Goal: Navigation & Orientation: Find specific page/section

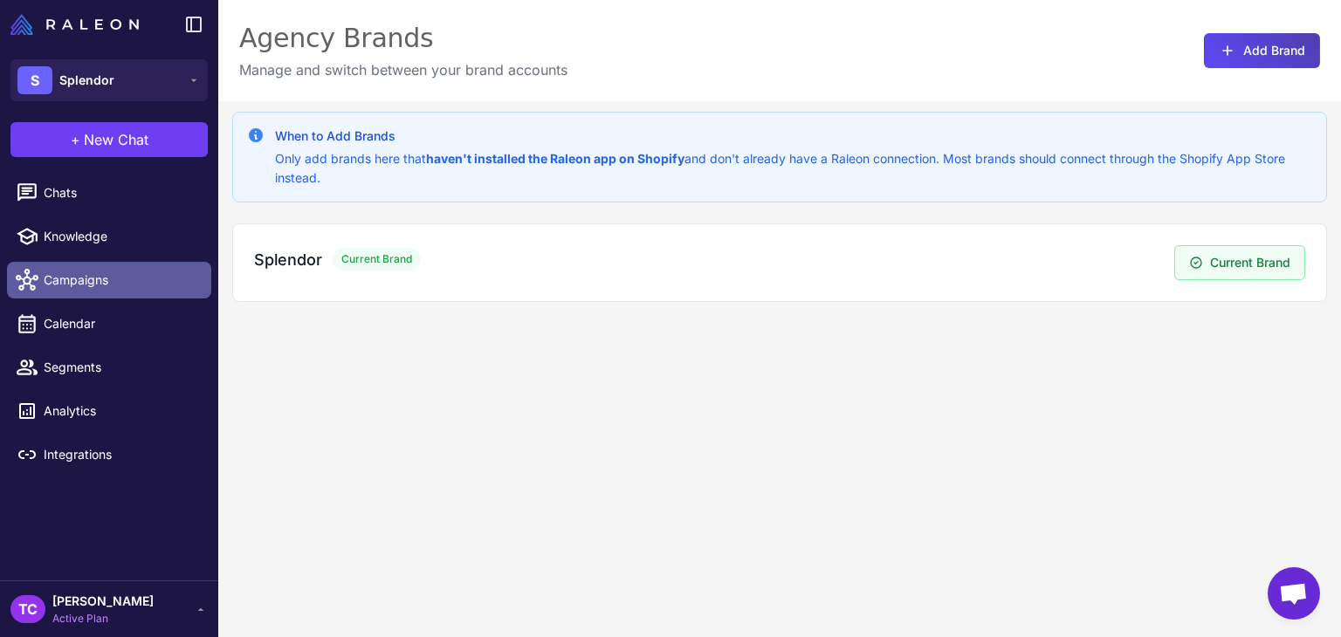
click at [80, 274] on span "Campaigns" at bounding box center [121, 280] width 154 height 19
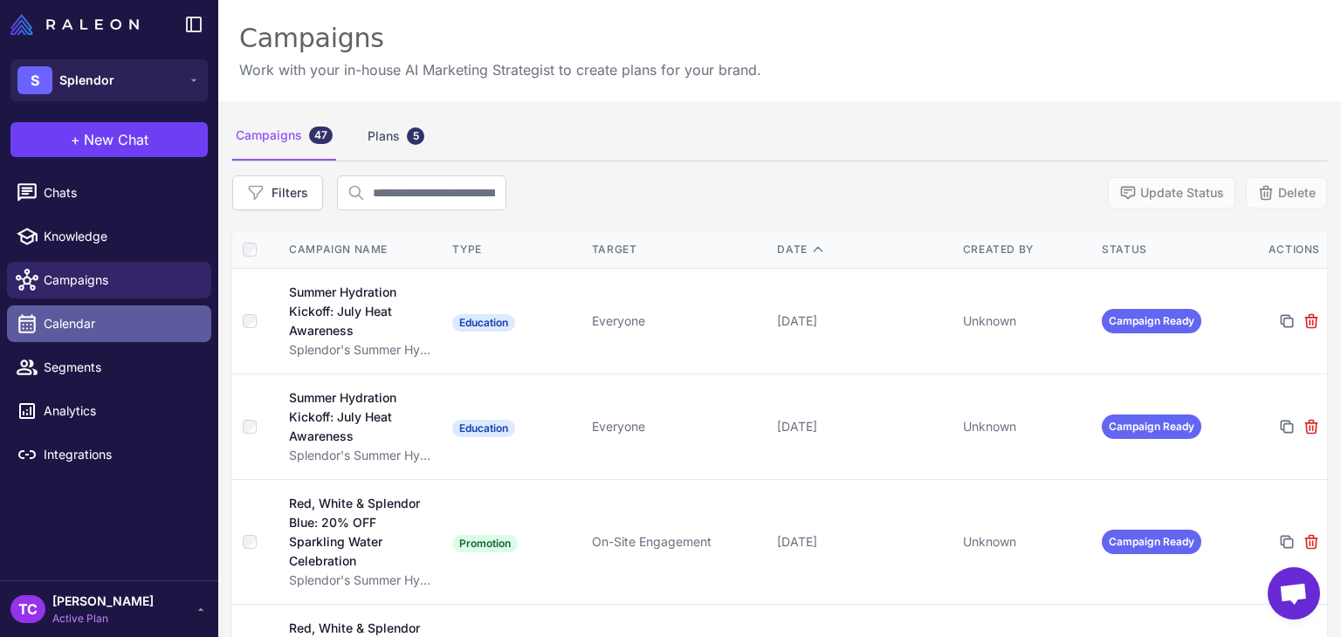
click at [73, 324] on span "Calendar" at bounding box center [121, 323] width 154 height 19
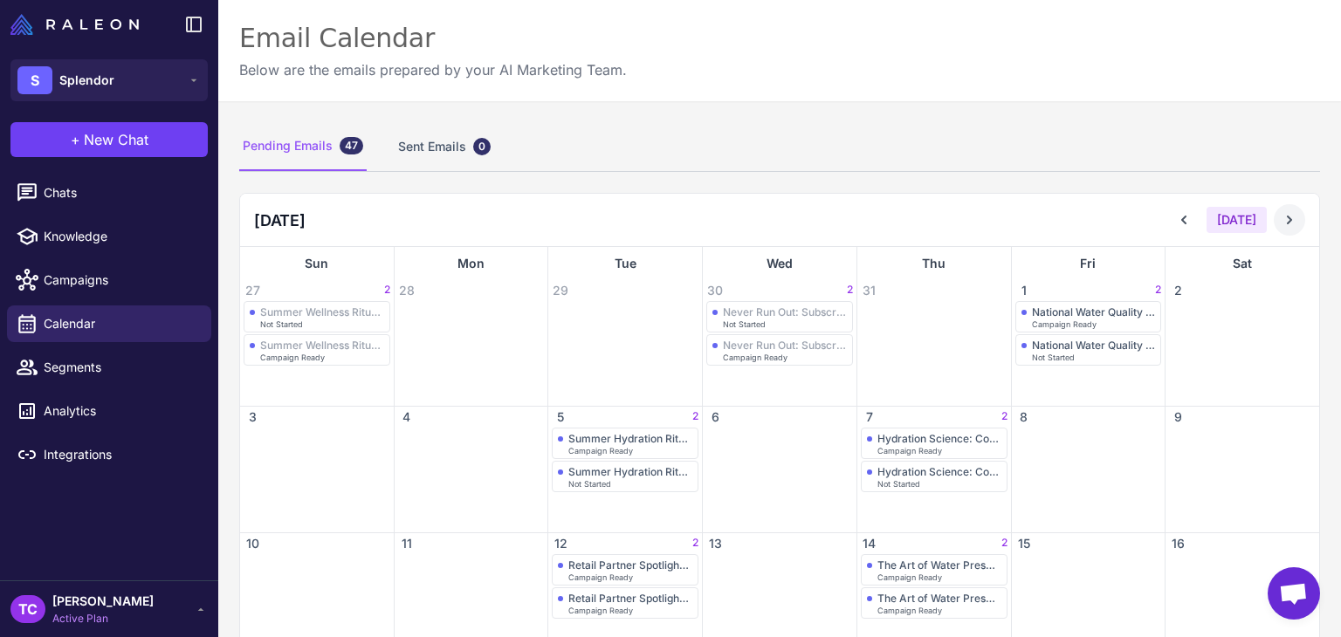
click at [1286, 230] on button at bounding box center [1288, 219] width 31 height 31
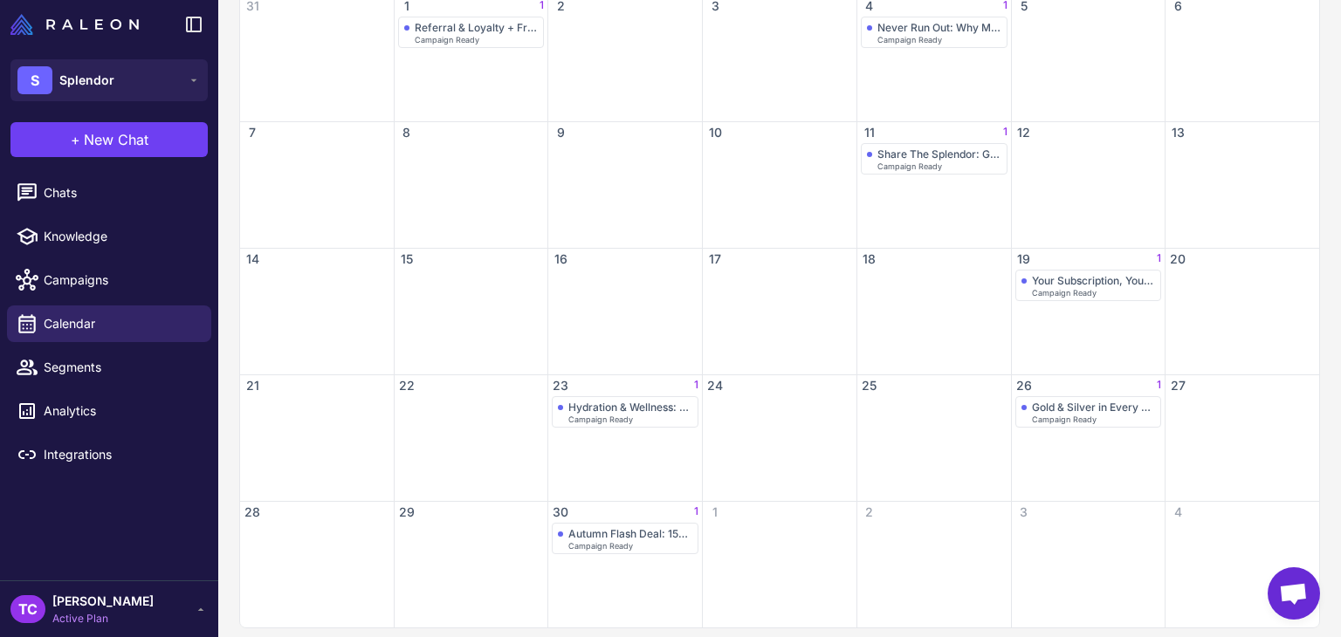
scroll to position [296, 0]
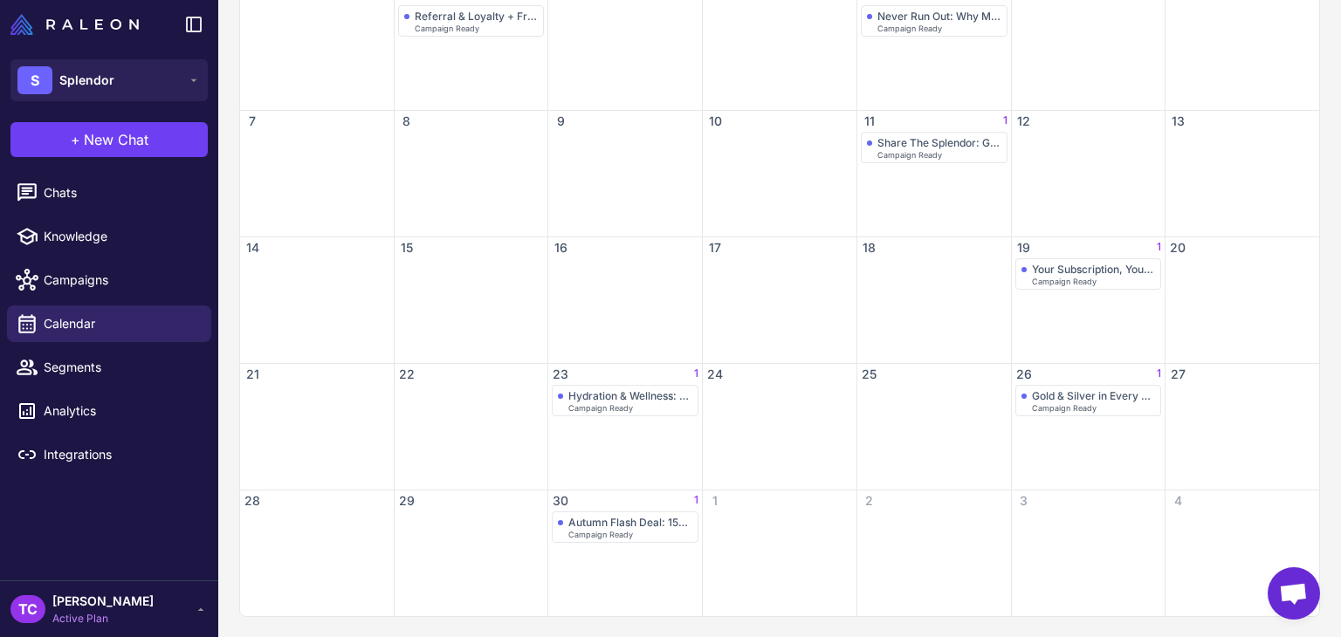
click at [569, 329] on div at bounding box center [625, 310] width 154 height 105
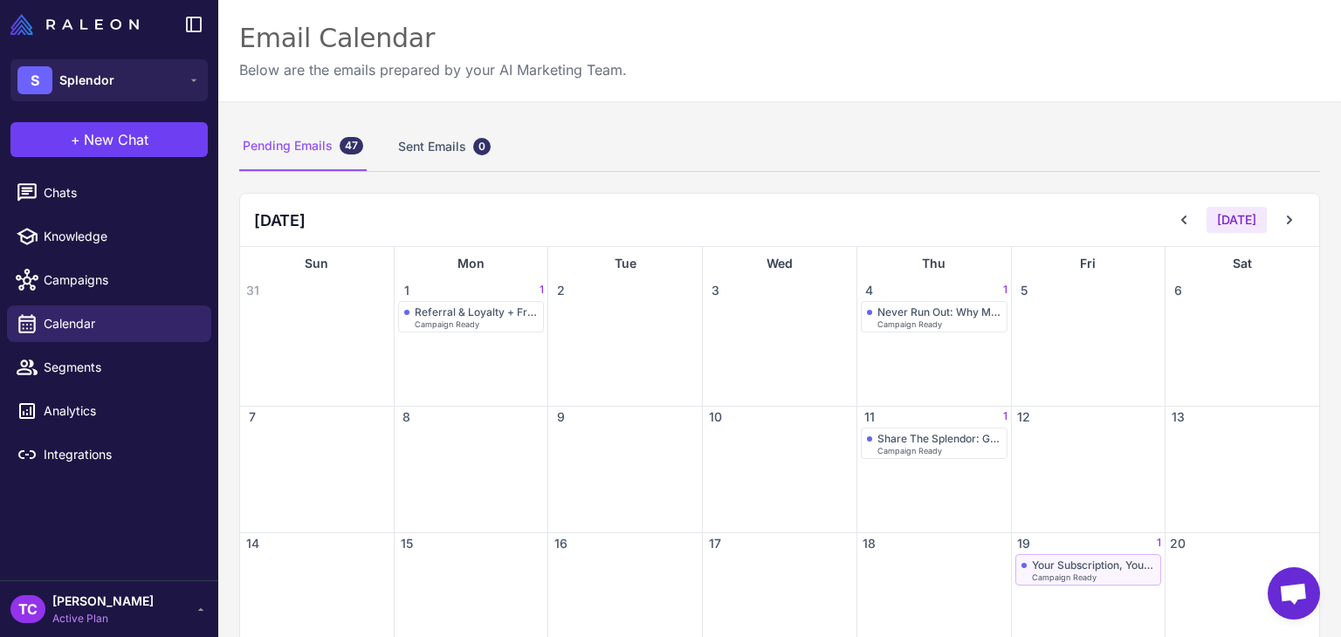
scroll to position [262, 0]
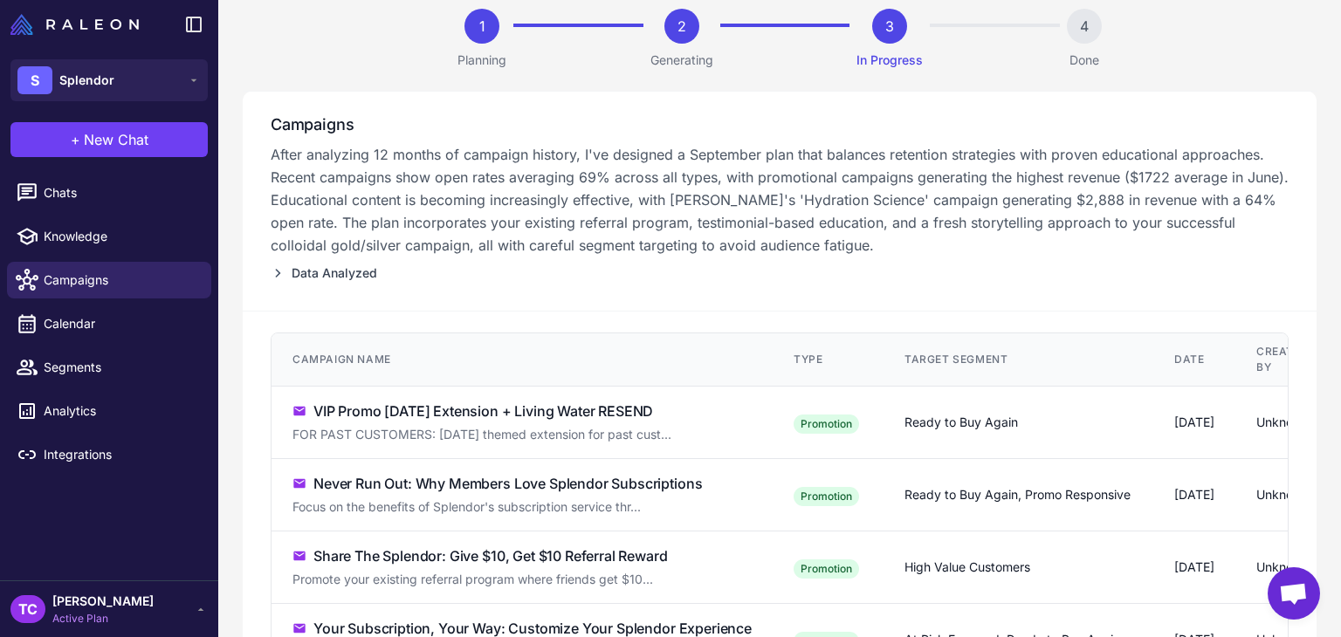
scroll to position [436, 0]
